Goal: Task Accomplishment & Management: Manage account settings

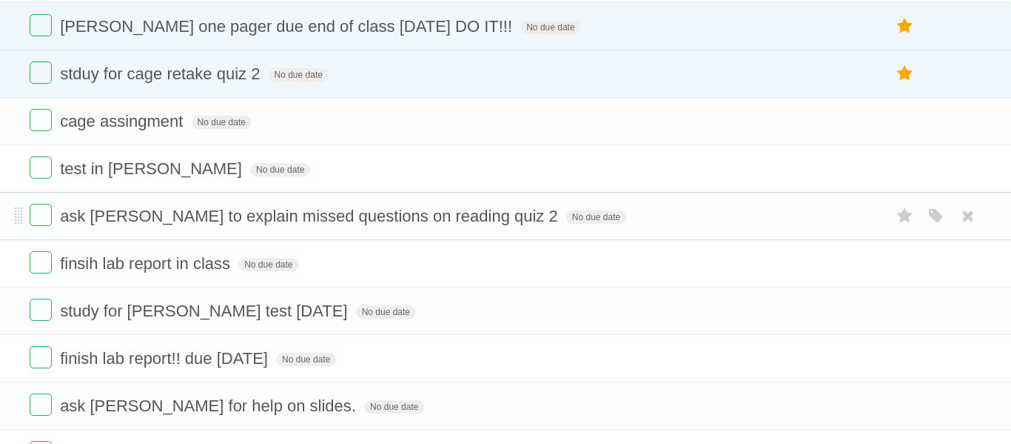
scroll to position [119, 0]
click at [284, 73] on span "No due date" at bounding box center [299, 76] width 60 height 13
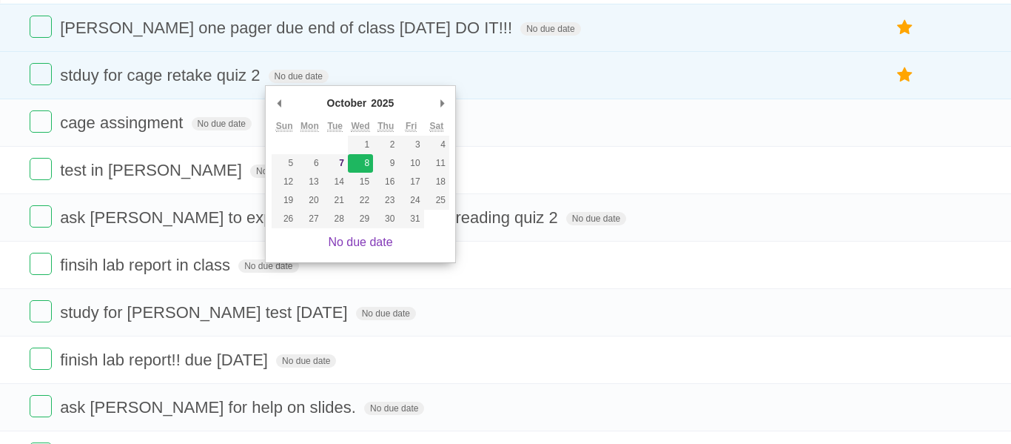
type span "[DATE]"
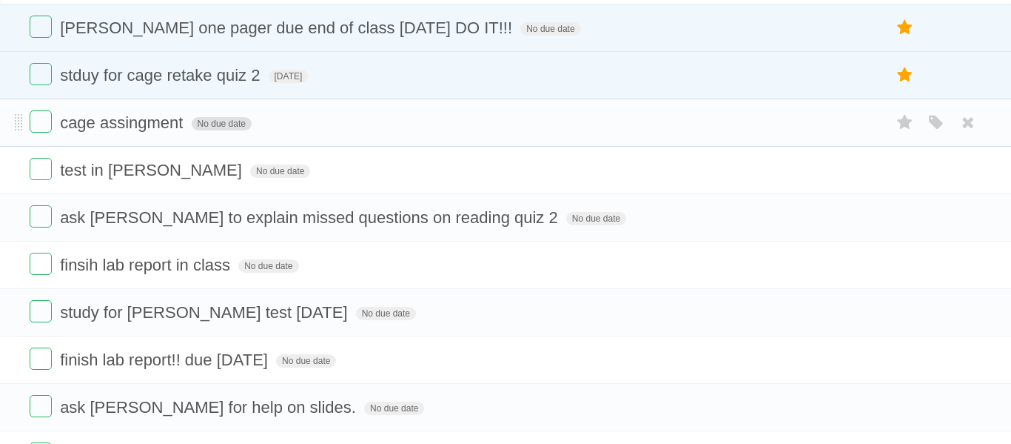
click at [241, 130] on span "No due date" at bounding box center [222, 123] width 60 height 13
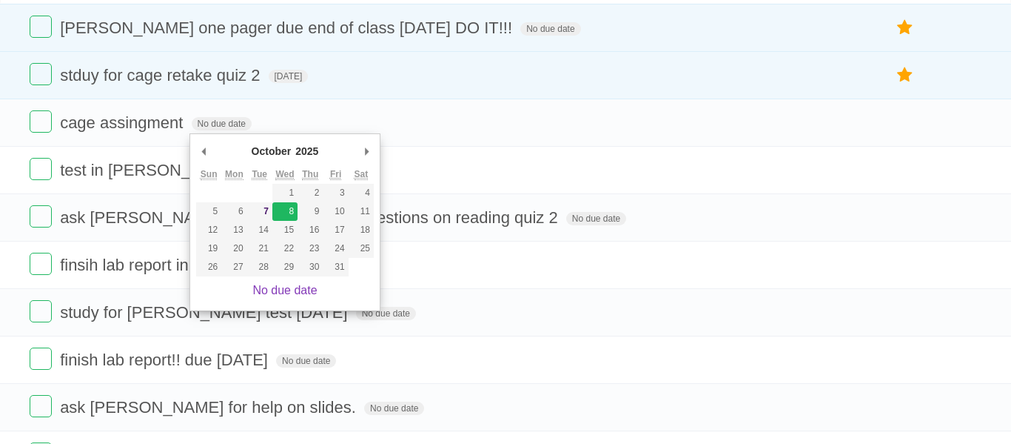
type span "[DATE]"
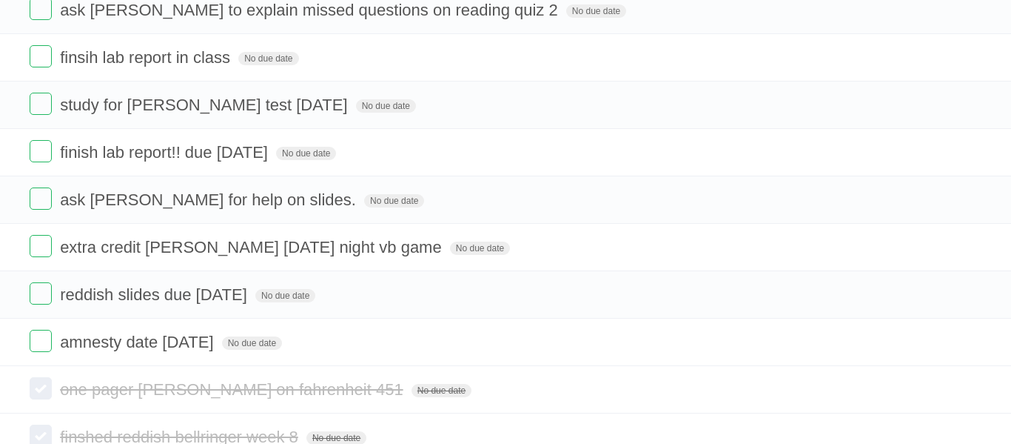
scroll to position [338, 0]
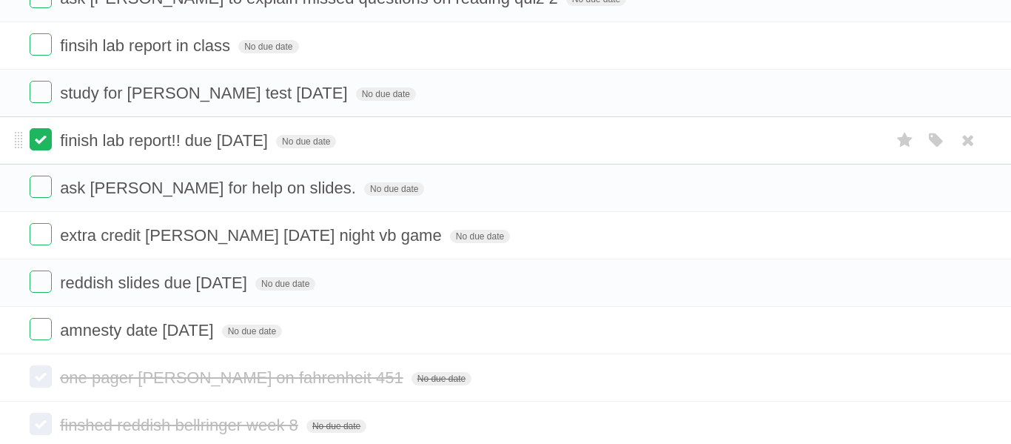
click at [42, 148] on label at bounding box center [41, 139] width 22 height 22
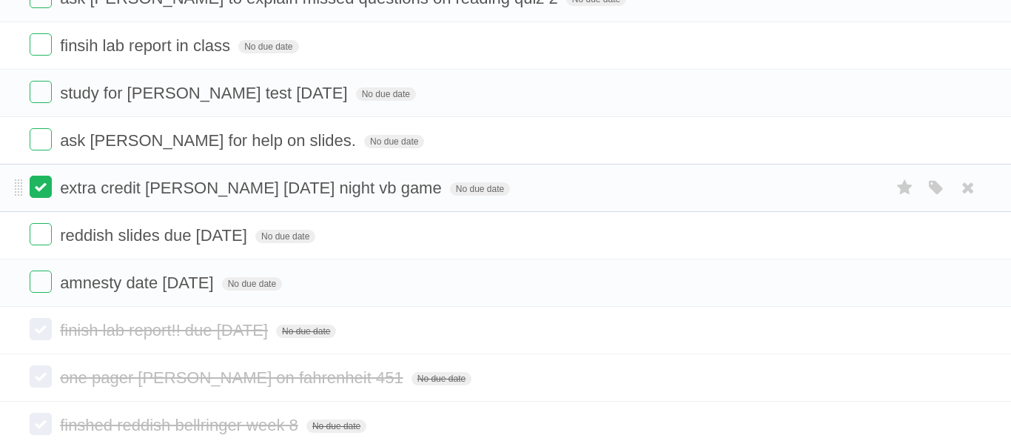
click at [43, 191] on label at bounding box center [41, 186] width 22 height 22
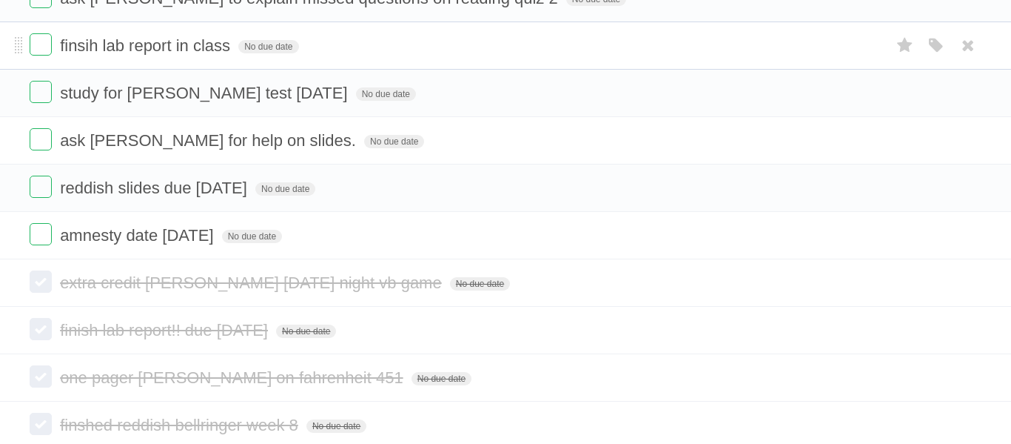
scroll to position [0, 0]
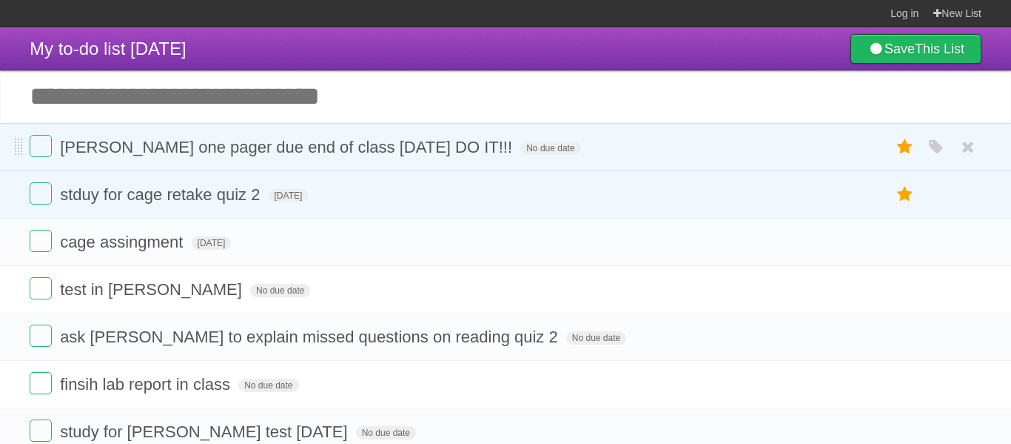
click at [571, 152] on form "[PERSON_NAME] one pager due end of class [DATE] DO IT!!! No due date White Red …" at bounding box center [506, 147] width 952 height 24
click at [365, 230] on li "cage assingment [DATE] White Red Blue Green Purple Orange" at bounding box center [505, 242] width 1011 height 48
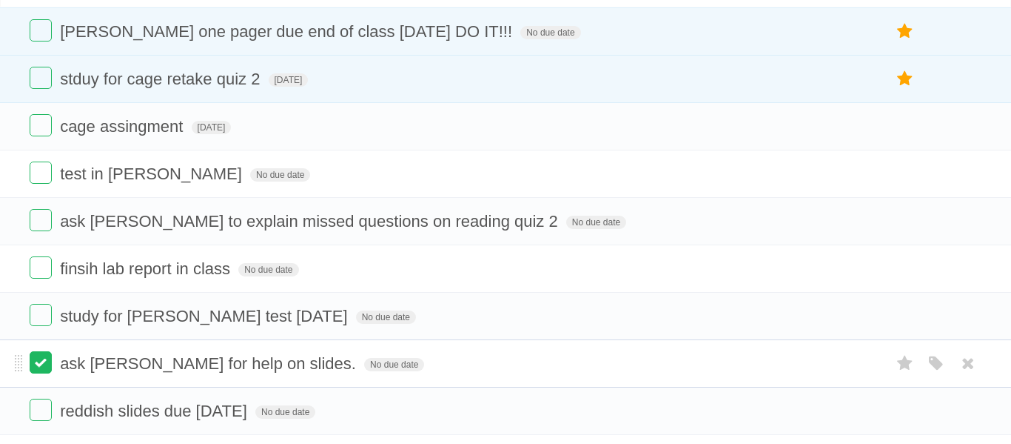
scroll to position [110, 0]
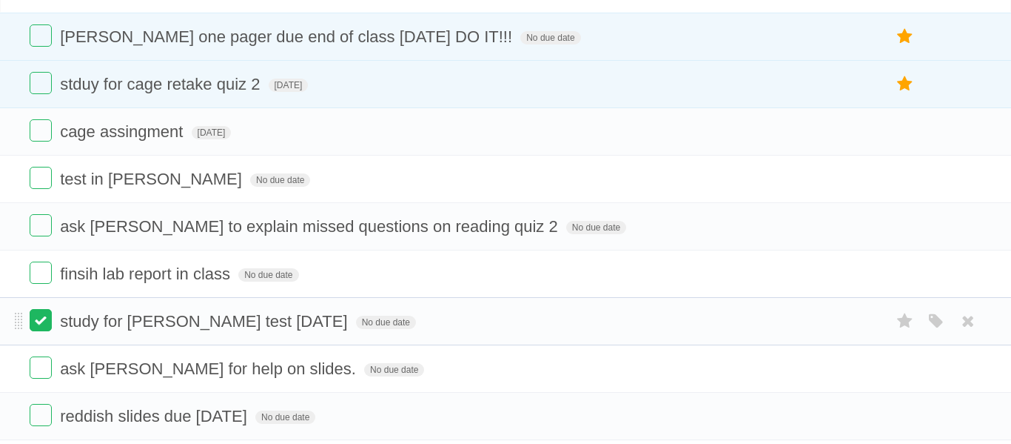
click at [33, 328] on label at bounding box center [41, 320] width 22 height 22
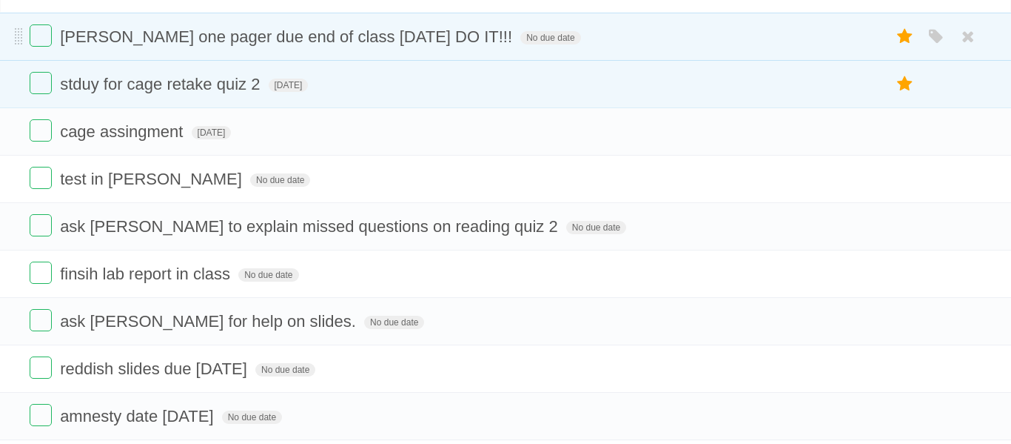
scroll to position [0, 0]
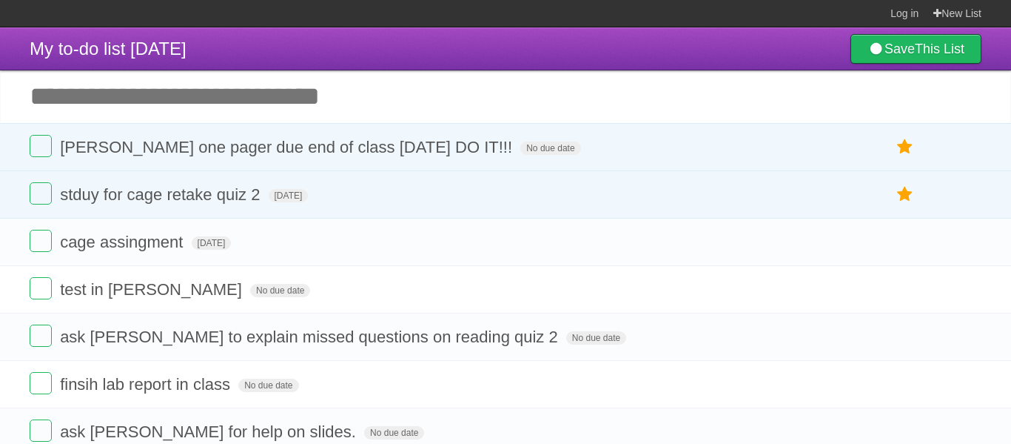
click at [353, 95] on input "Add another task" at bounding box center [505, 96] width 1011 height 52
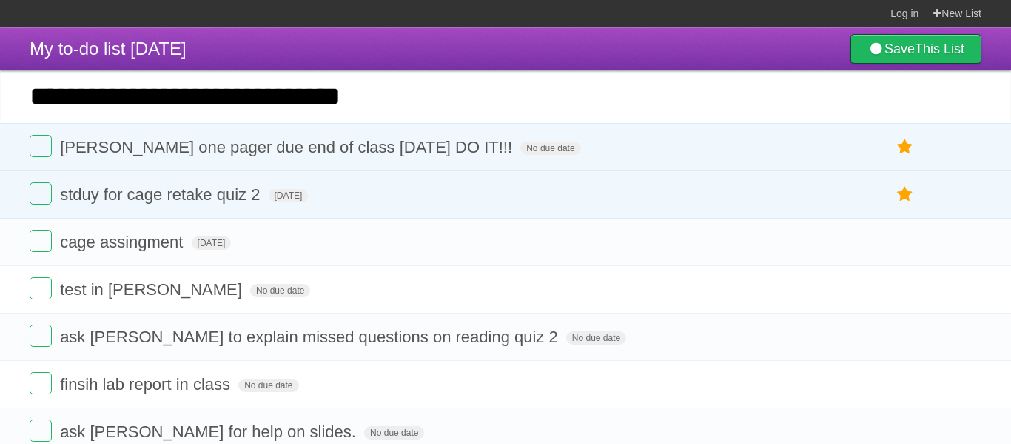
type input "**********"
click input "*********" at bounding box center [0, 0] width 0 height 0
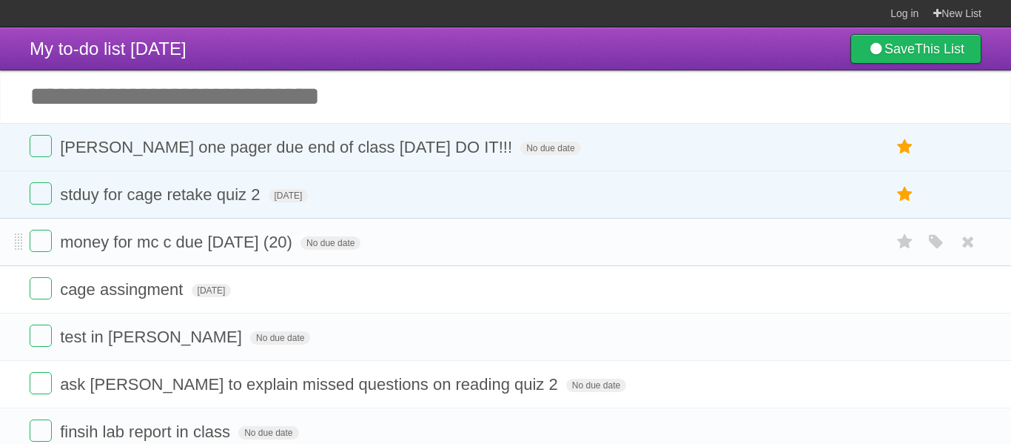
click at [258, 244] on span "money for mc c due [DATE] (20)" at bounding box center [178, 242] width 236 height 19
click at [255, 245] on input "**********" at bounding box center [183, 242] width 246 height 19
type input "**********"
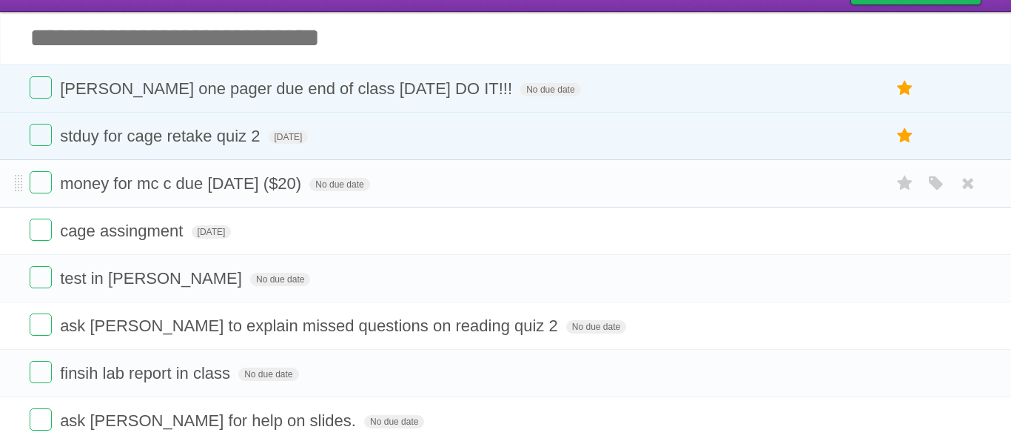
scroll to position [44, 0]
